Goal: Ask a question: Seek information or help from site administrators or community

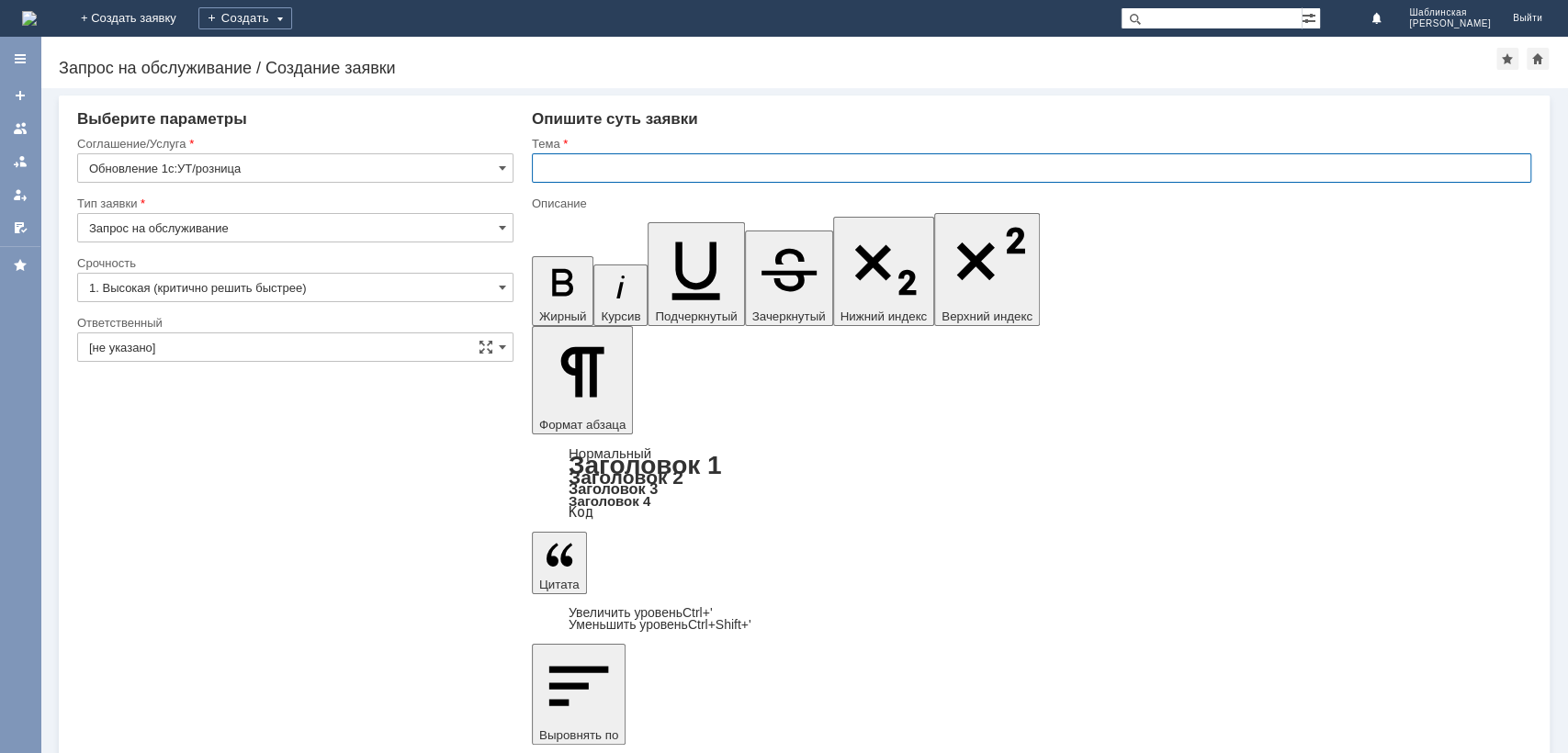
drag, startPoint x: 1076, startPoint y: 6141, endPoint x: 869, endPoint y: 5907, distance: 312.4
drag, startPoint x: 884, startPoint y: 5903, endPoint x: 1072, endPoint y: 6143, distance: 304.9
drag, startPoint x: 587, startPoint y: 5935, endPoint x: 780, endPoint y: 5956, distance: 194.1
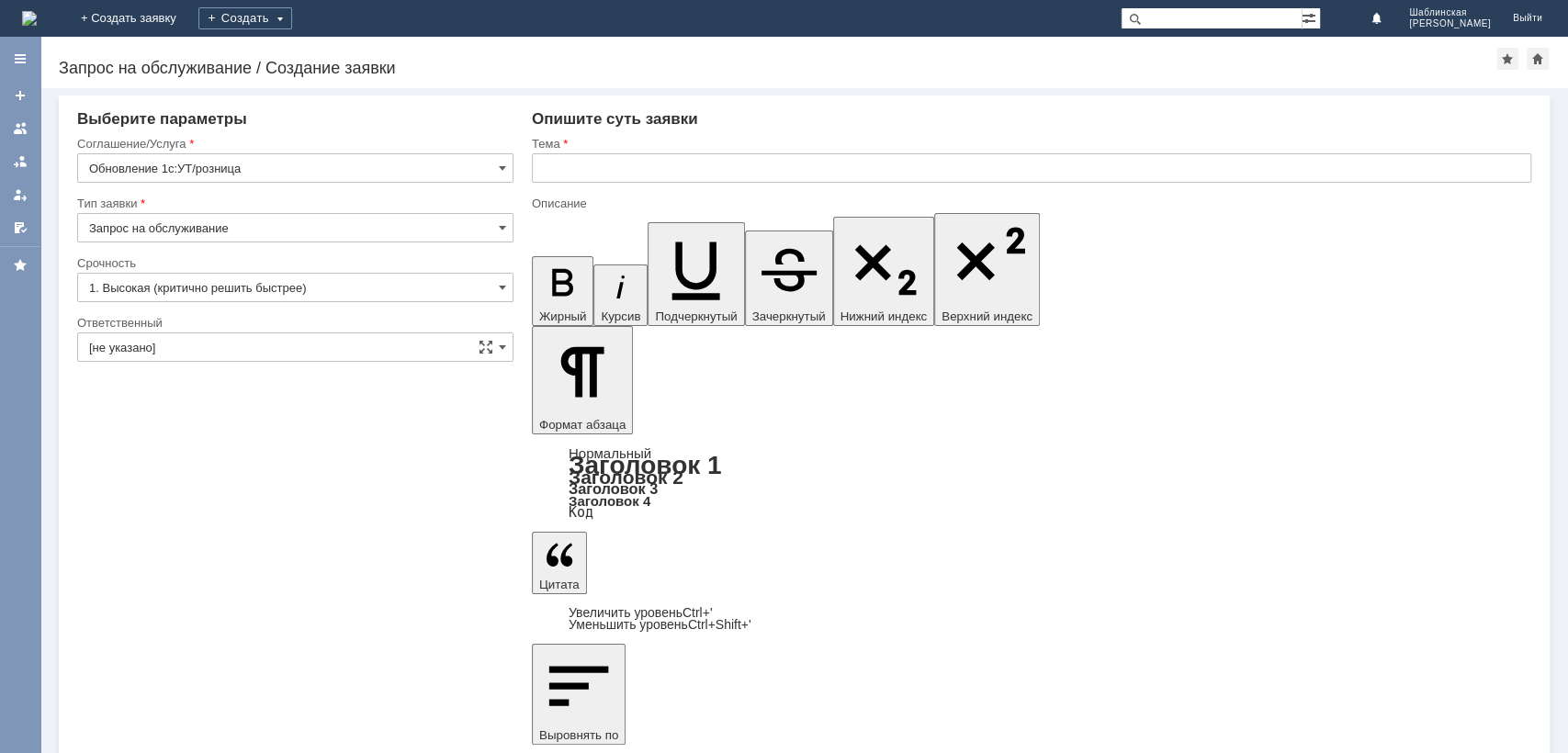
click at [618, 163] on input "text" at bounding box center [1032, 167] width 1000 height 30
type input "Поправка кодов маркировки для передачи на сайт"
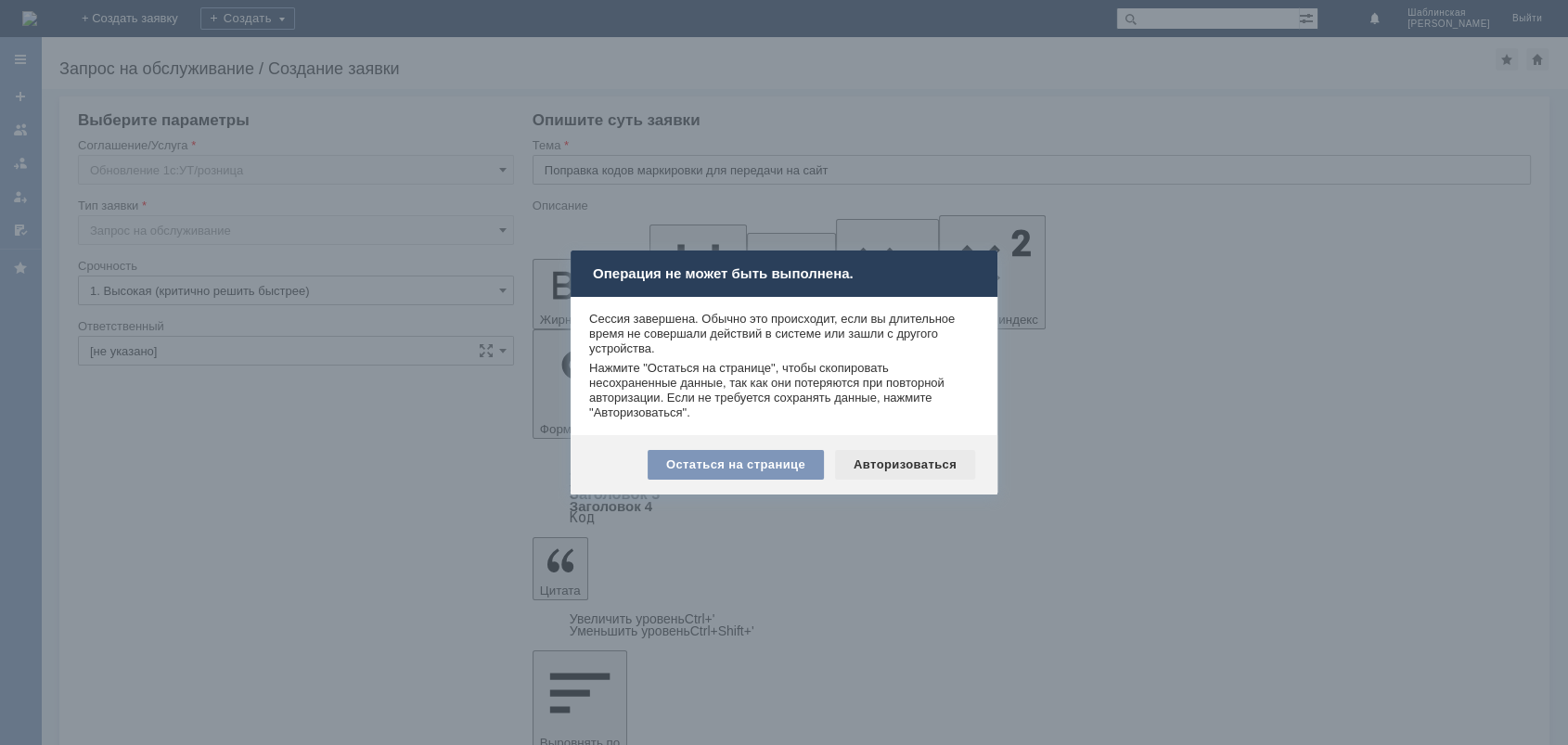
click at [883, 462] on div "Авторизоваться" at bounding box center [905, 464] width 140 height 30
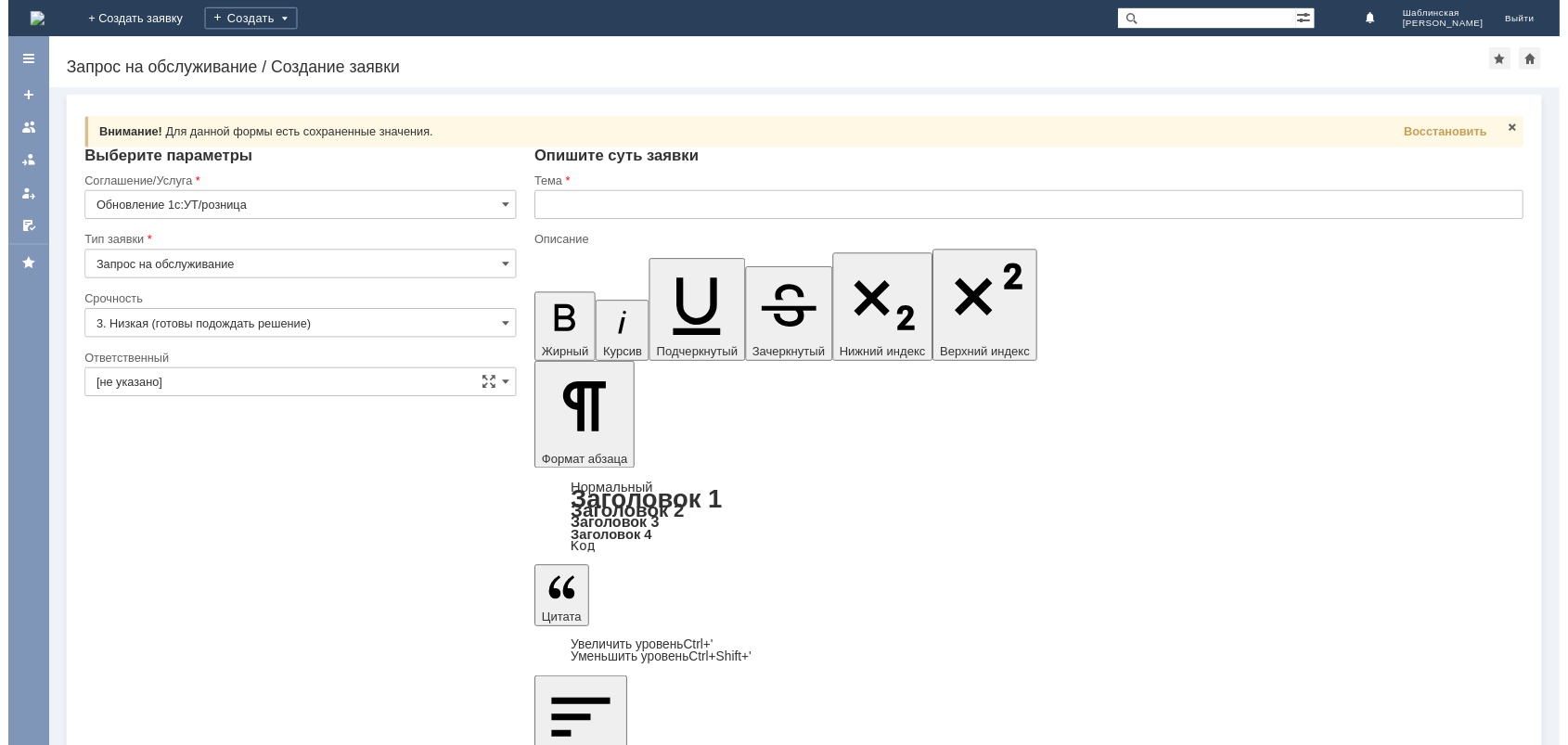
scroll to position [8, 6]
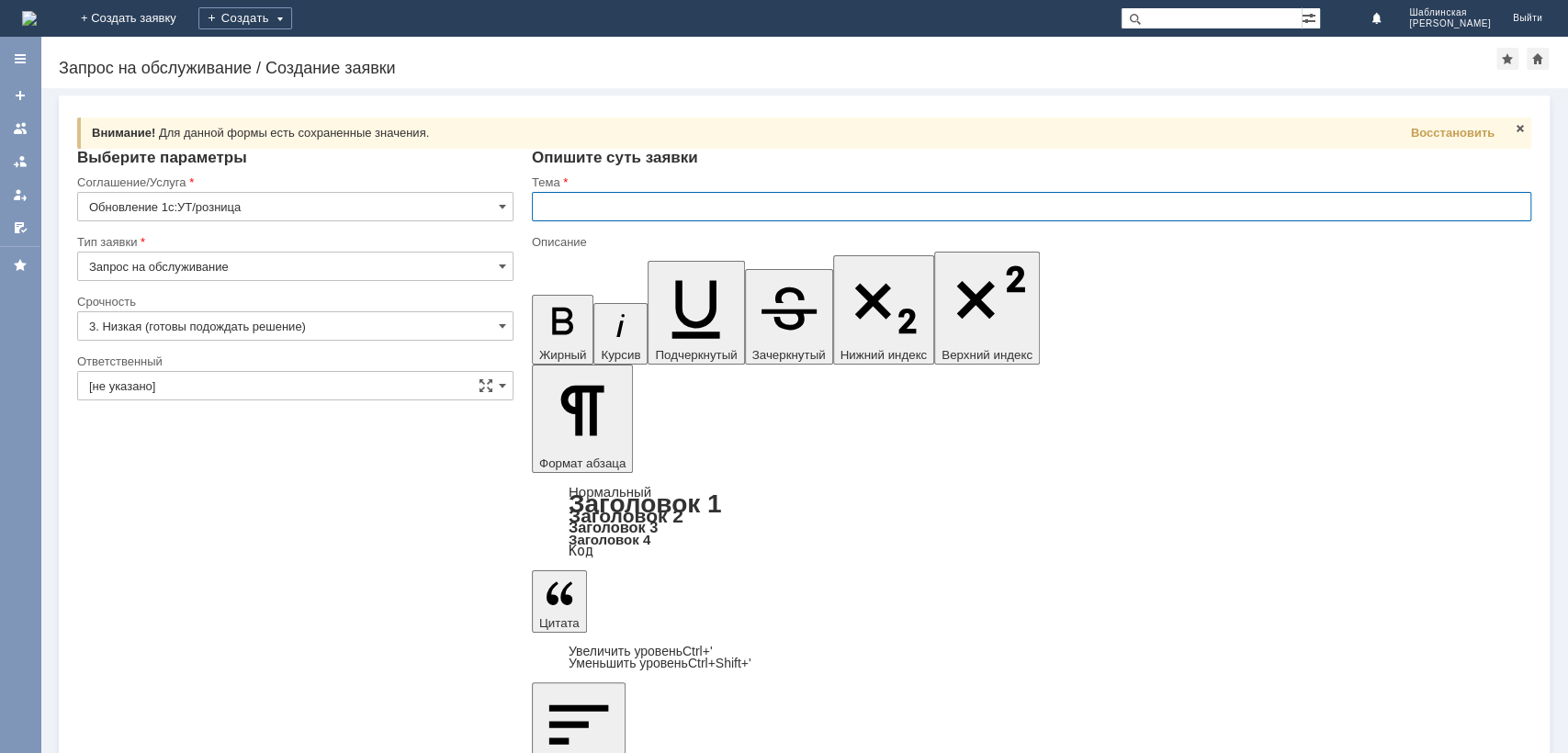
click at [583, 192] on input "text" at bounding box center [1032, 206] width 1000 height 30
type input "Поправка кодов маркировки для передачи на сайт"
drag, startPoint x: 685, startPoint y: 5940, endPoint x: 427, endPoint y: 5908, distance: 260.0
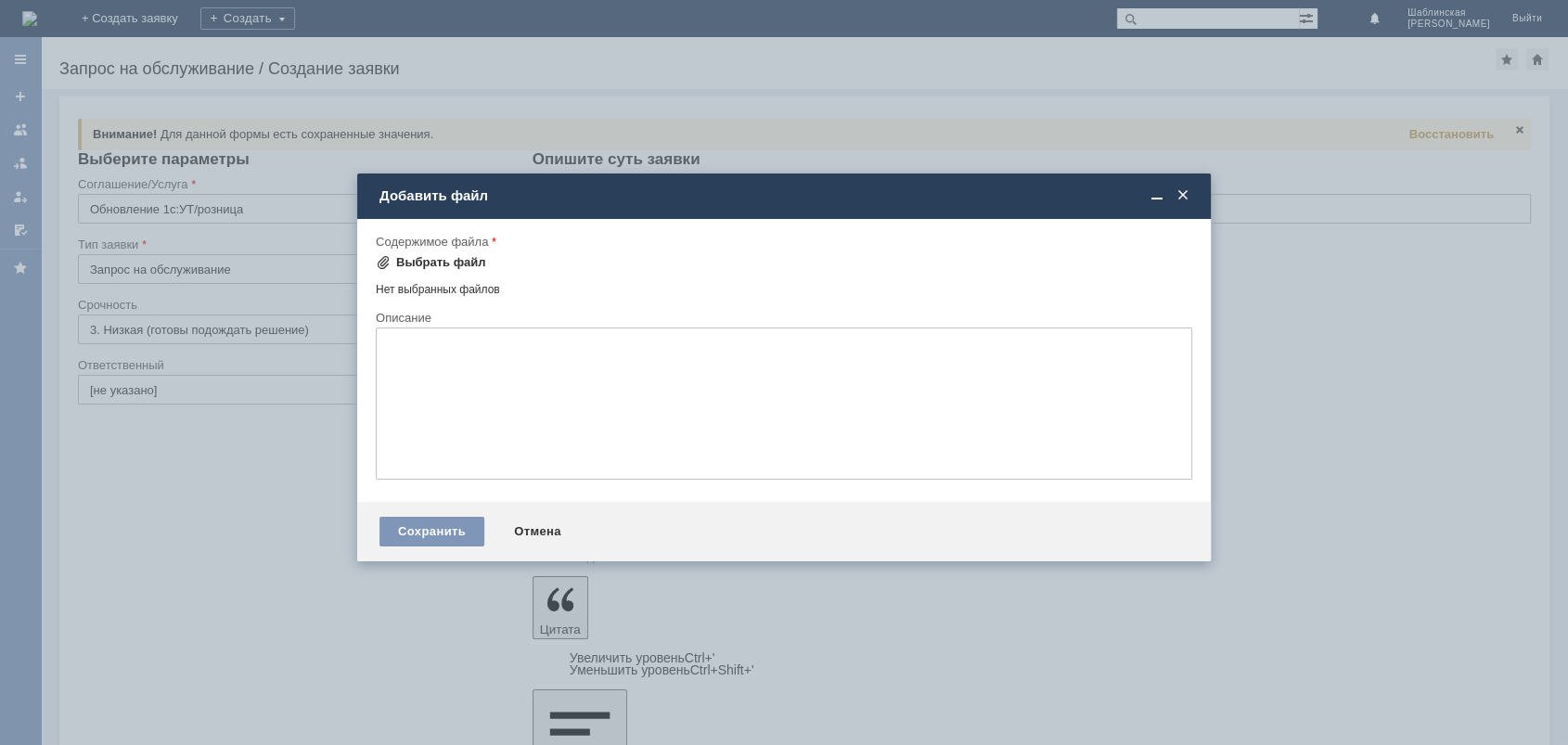
click at [445, 256] on div "Выбрать файл" at bounding box center [440, 262] width 90 height 14
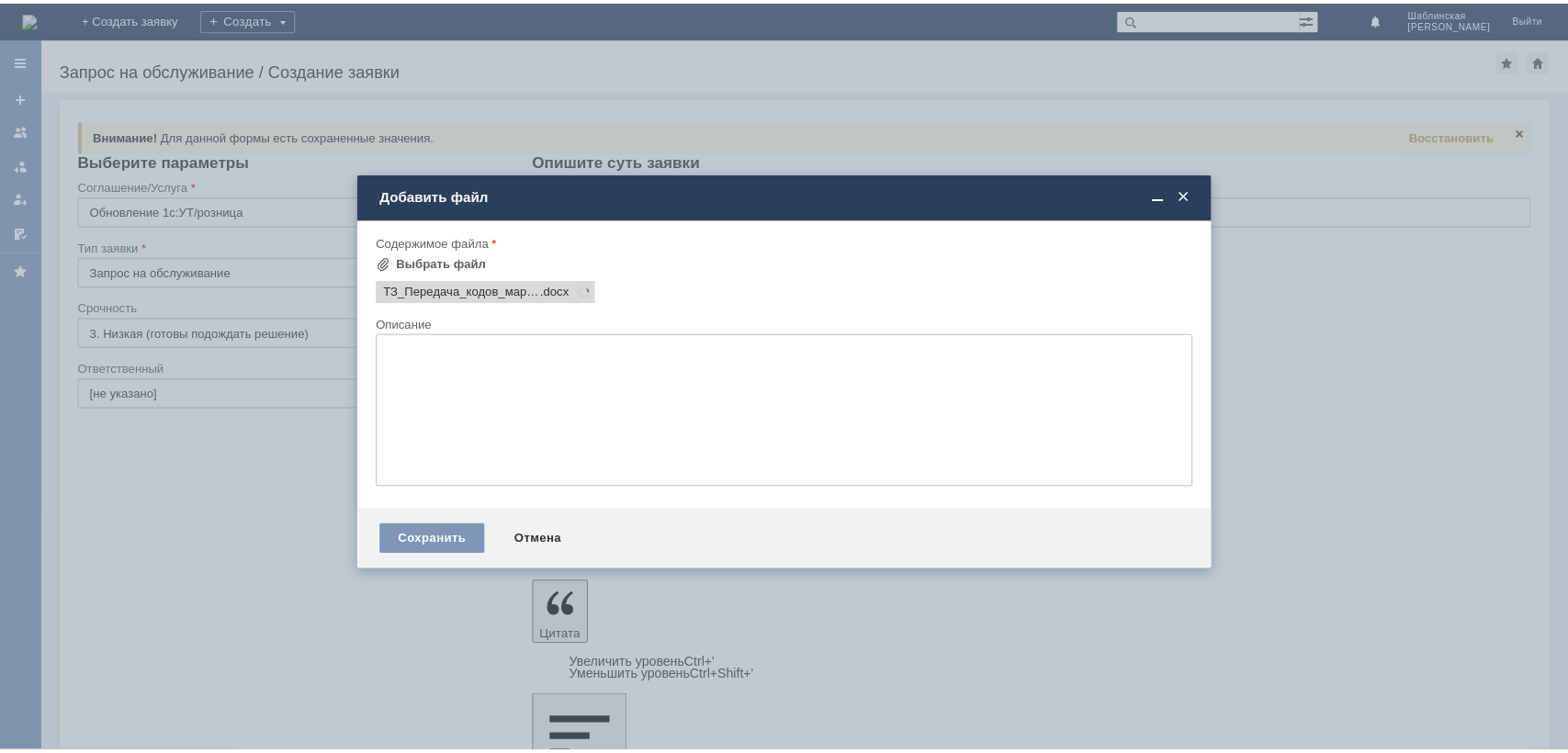
scroll to position [0, 0]
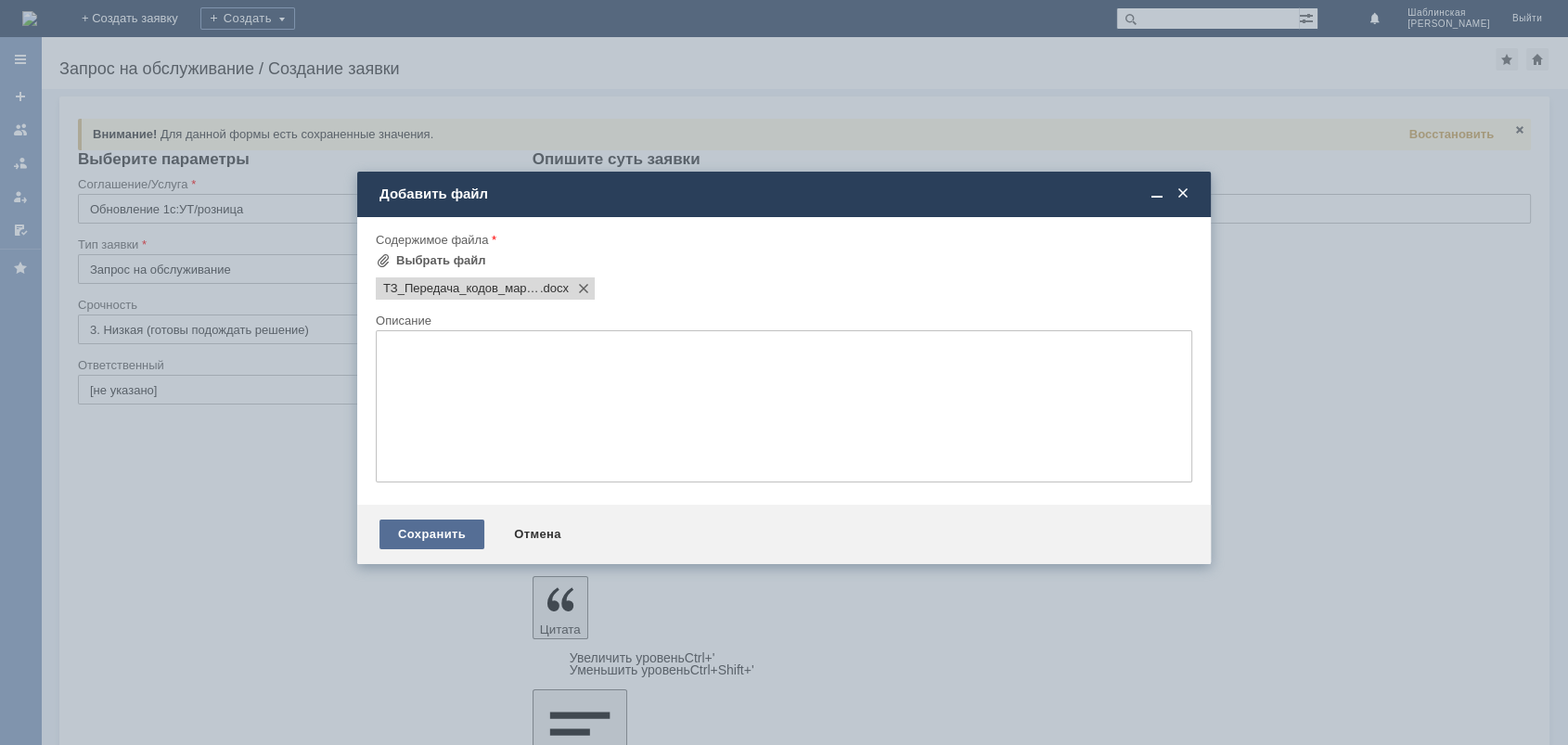
click at [426, 548] on div "Сохранить" at bounding box center [432, 534] width 105 height 30
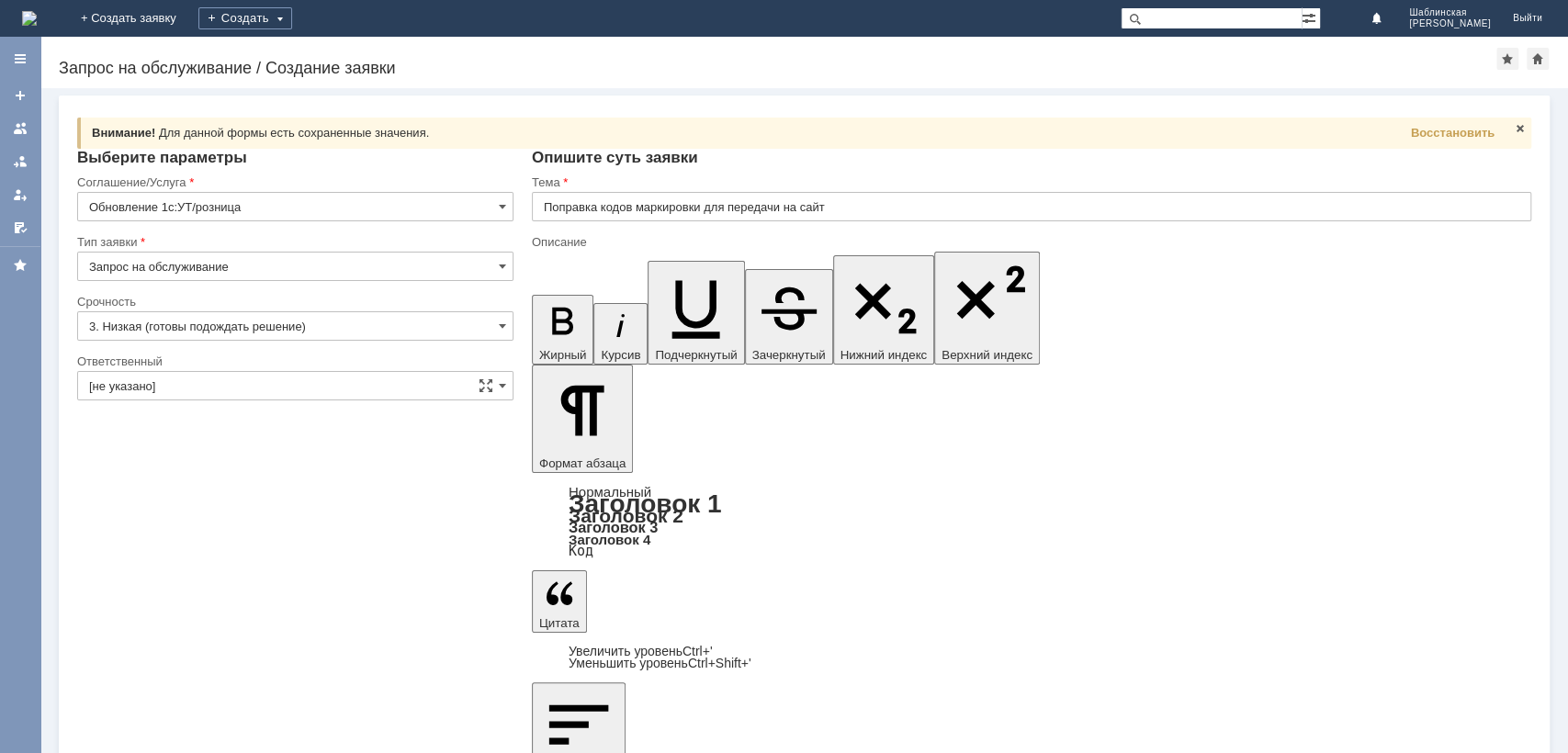
drag, startPoint x: 929, startPoint y: 5943, endPoint x: 799, endPoint y: 5934, distance: 130.3
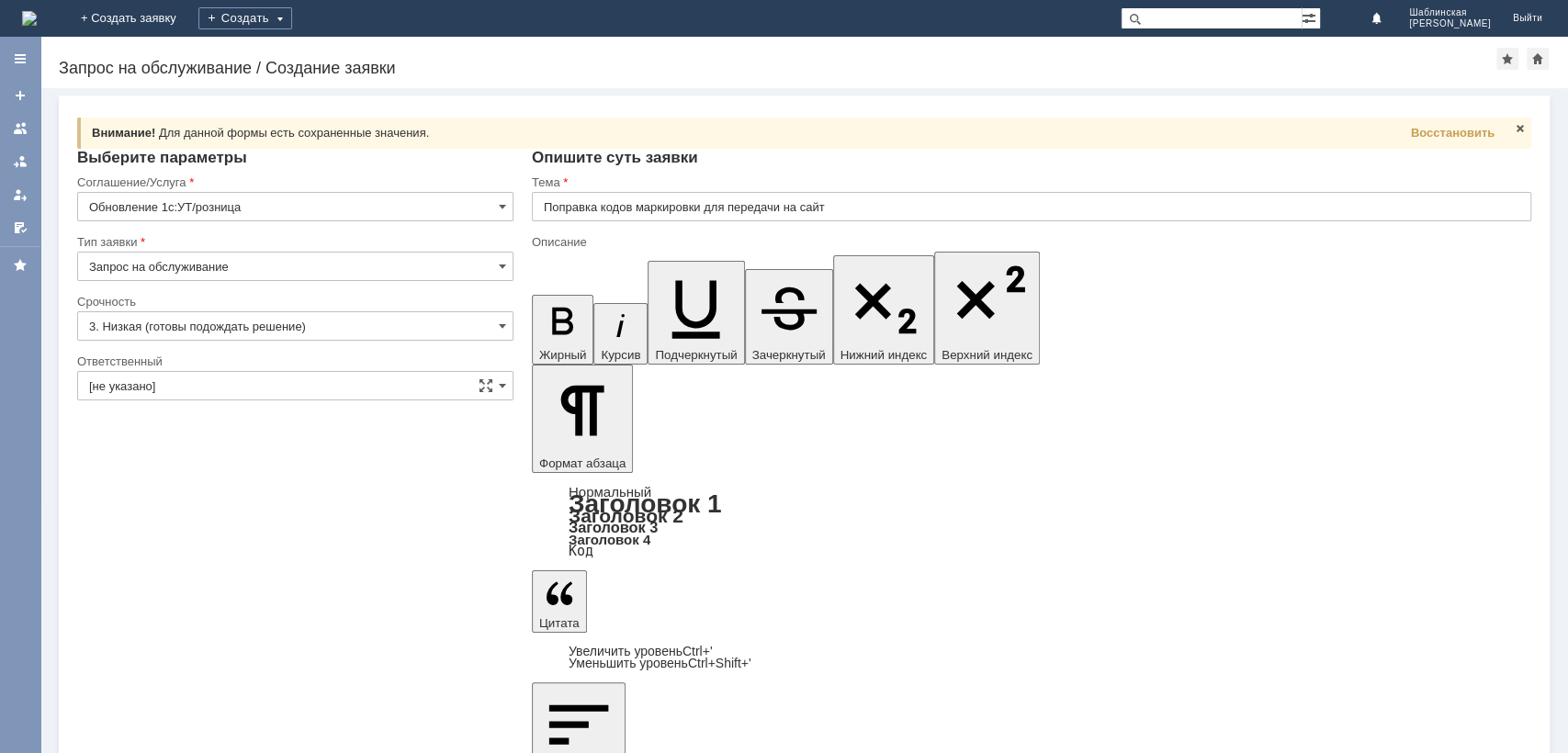
drag, startPoint x: 550, startPoint y: 5969, endPoint x: 1255, endPoint y: 6084, distance: 714.3
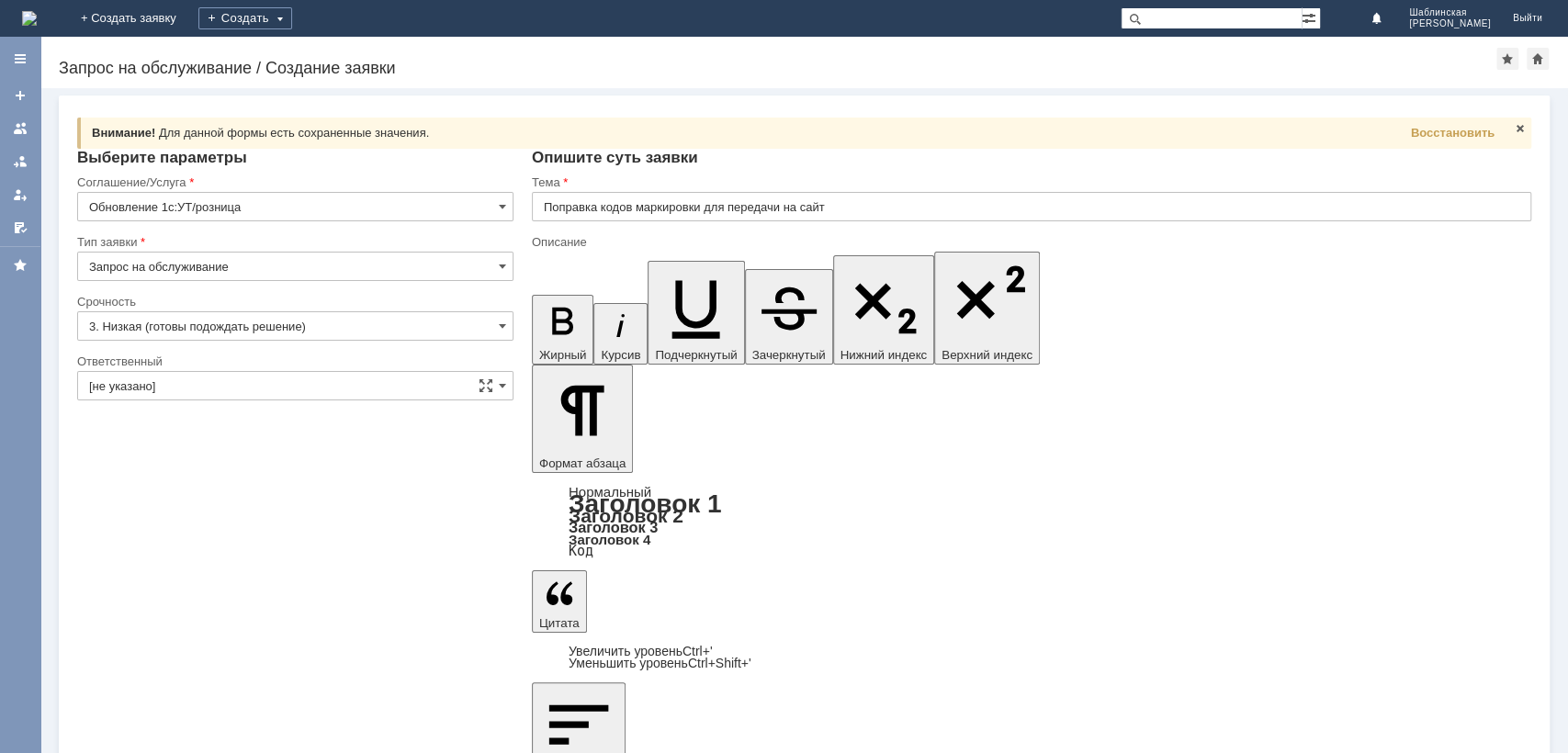
click at [579, 573] on icon "button" at bounding box center [559, 593] width 40 height 40
click at [713, 644] on link "Увеличить уровень Ctrl+'" at bounding box center [641, 651] width 144 height 14
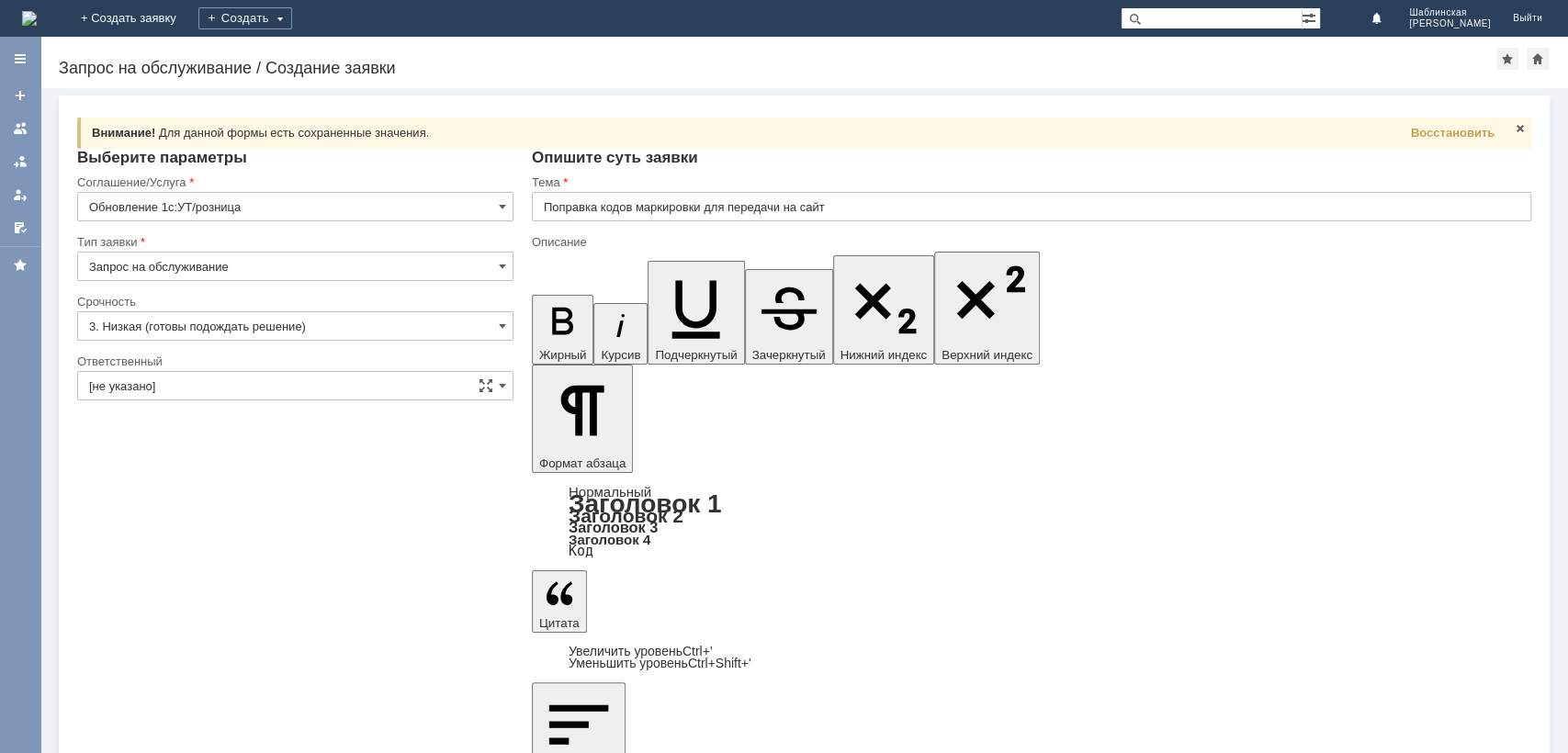
click at [265, 330] on input "3. Низкая (готовы подождать решение)" at bounding box center [295, 326] width 436 height 30
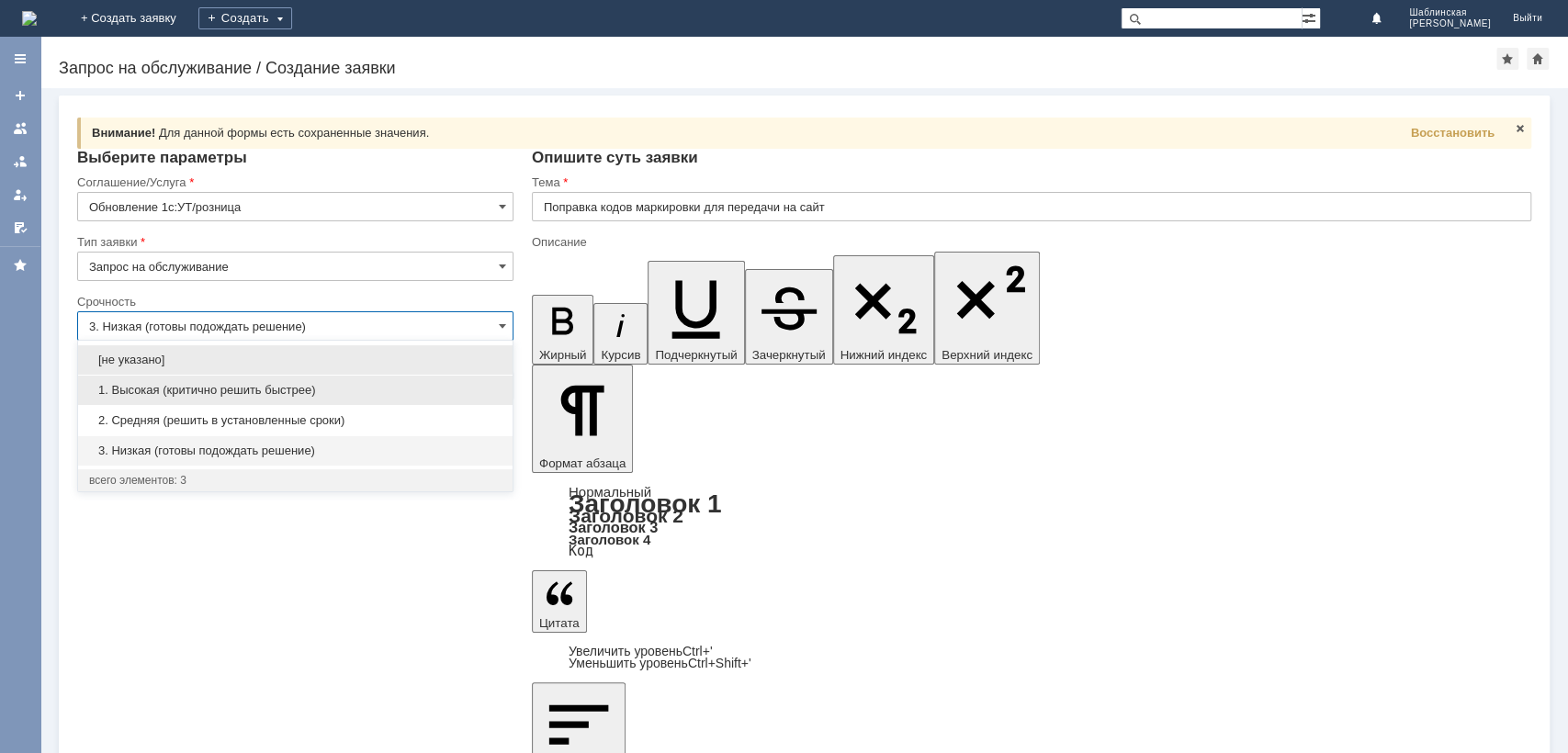
click at [259, 388] on span "1. Высокая (критично решить быстрее)" at bounding box center [294, 390] width 412 height 14
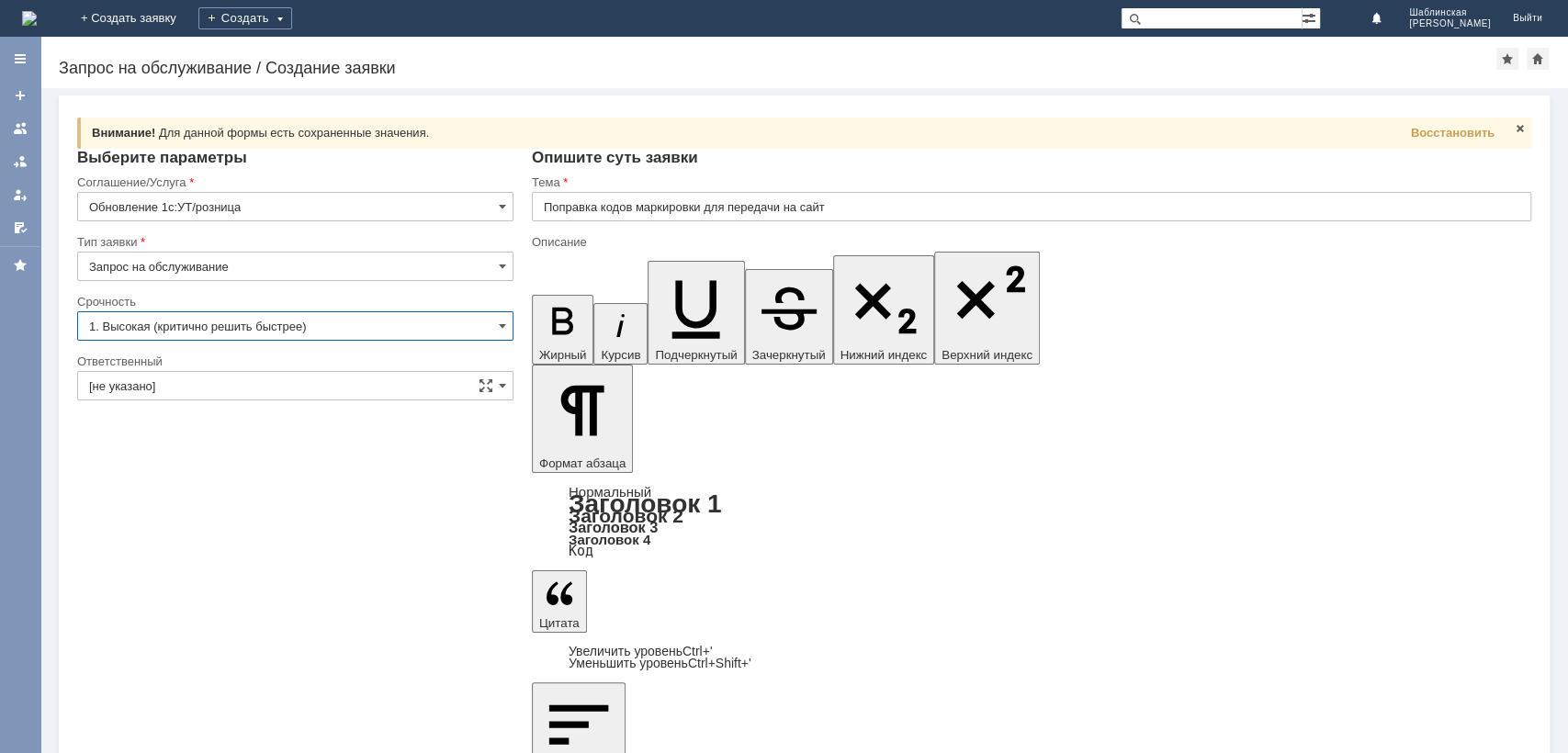
type input "1. Высокая (критично решить быстрее)"
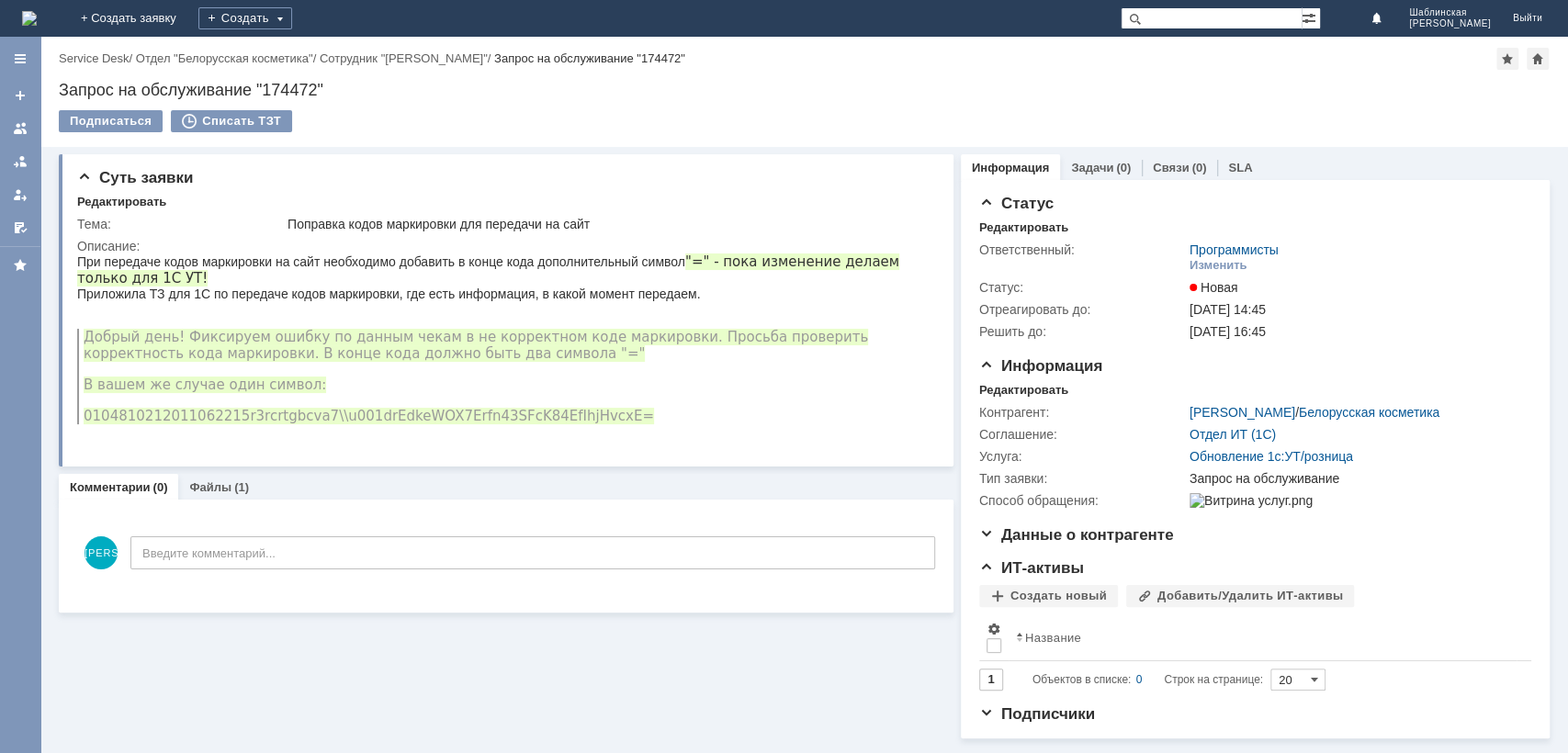
click at [243, 94] on div "Запрос на обслуживание "174472"" at bounding box center [805, 90] width 1492 height 18
copy div "Запрос на обслуживание "174472""
